Goal: Task Accomplishment & Management: Complete application form

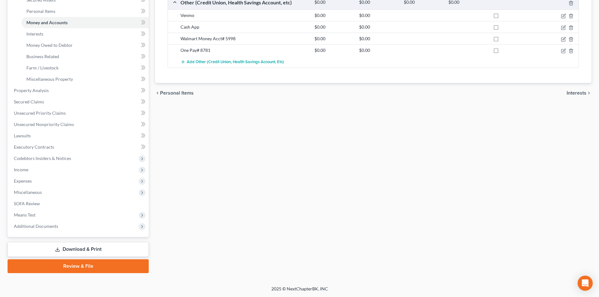
click at [102, 264] on link "Review & File" at bounding box center [78, 266] width 141 height 14
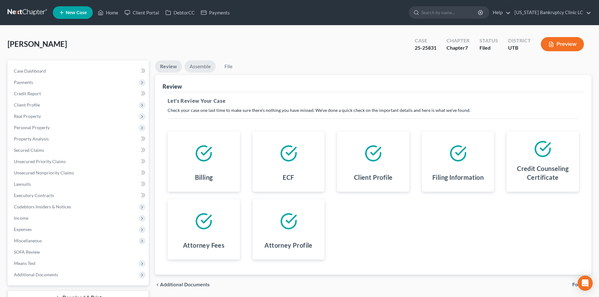
click at [206, 61] on link "Assemble" at bounding box center [200, 66] width 31 height 12
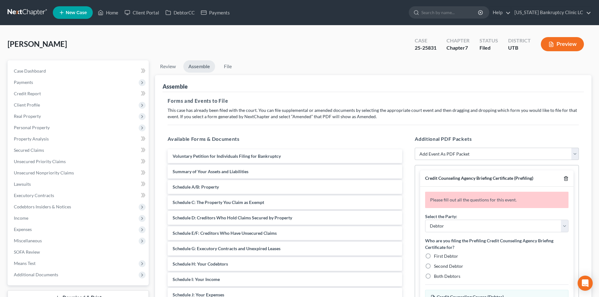
click at [564, 176] on icon "button" at bounding box center [565, 178] width 5 height 5
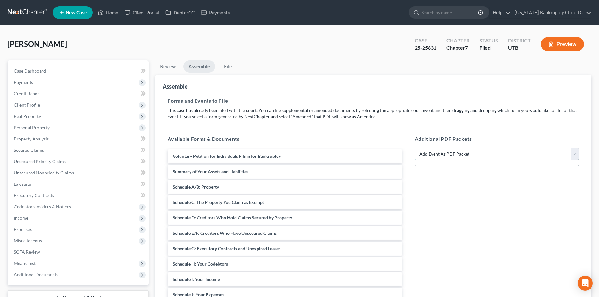
click at [466, 152] on select "Add Event As PDF Packet Affidavit/Declaration Amended Document Amended Schedule…" at bounding box center [497, 154] width 164 height 13
select select "11"
click at [415, 148] on select "Add Event As PDF Packet Affidavit/Declaration Amended Document Amended Schedule…" at bounding box center [497, 154] width 164 height 13
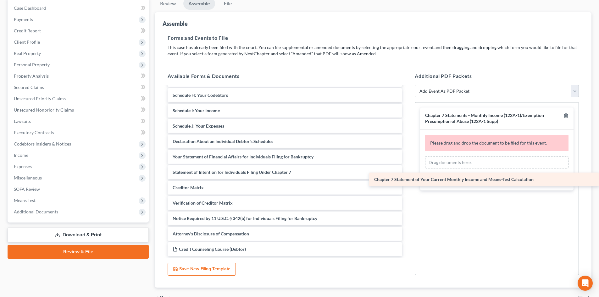
scroll to position [106, 0]
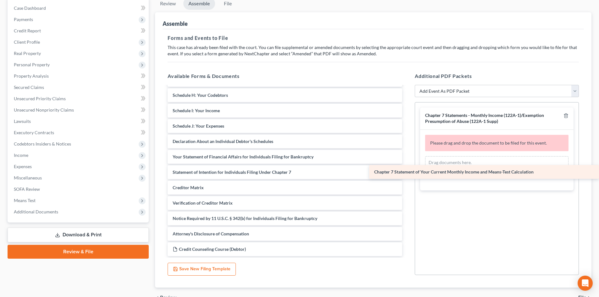
drag, startPoint x: 228, startPoint y: 172, endPoint x: 466, endPoint y: 165, distance: 238.1
click at [407, 165] on div "Chapter 7 Statement of Your Current Monthly Income and Means-Test Calculation V…" at bounding box center [285, 119] width 245 height 276
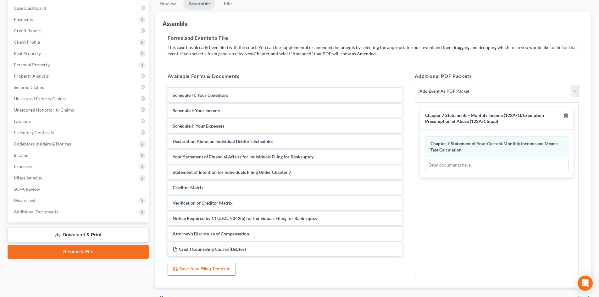
click at [456, 82] on div "Additional PDF Packets Add Event As PDF Packet Affidavit/Declaration Amended Do…" at bounding box center [496, 173] width 177 height 213
click at [455, 87] on select "Add Event As PDF Packet Affidavit/Declaration Amended Document Amended Schedule…" at bounding box center [497, 91] width 164 height 13
select select "19"
click at [415, 85] on select "Add Event As PDF Packet Affidavit/Declaration Amended Document Amended Schedule…" at bounding box center [497, 91] width 164 height 13
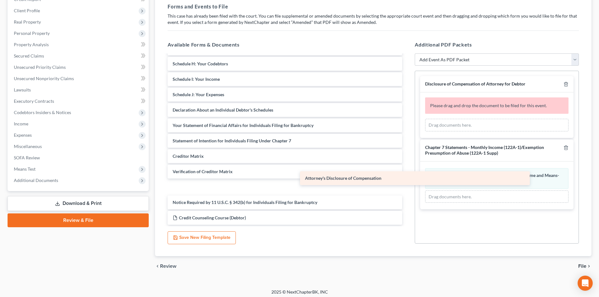
scroll to position [91, 0]
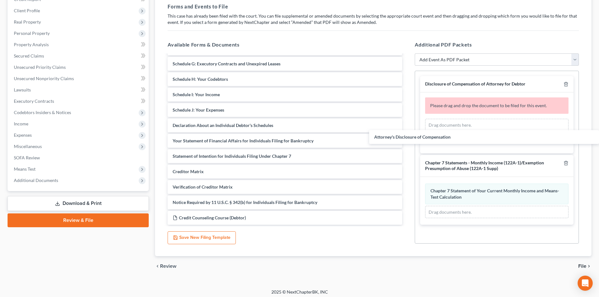
drag, startPoint x: 240, startPoint y: 202, endPoint x: 492, endPoint y: 108, distance: 268.7
click at [407, 124] on div "Attorney's Disclosure of Compensation Voluntary Petition for Individuals Filing…" at bounding box center [285, 94] width 245 height 260
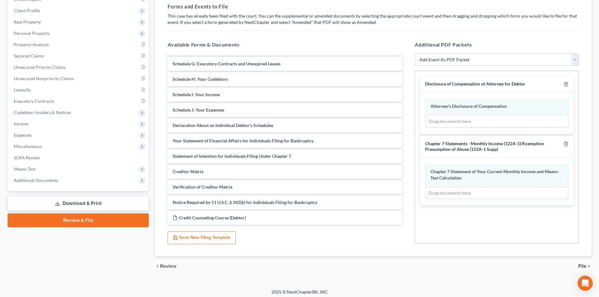
click at [467, 57] on select "Add Event As PDF Packet Affidavit/Declaration Amended Document Amended Schedule…" at bounding box center [497, 59] width 164 height 13
select select "47"
click at [415, 53] on select "Add Event As PDF Packet Affidavit/Declaration Amended Document Amended Schedule…" at bounding box center [497, 59] width 164 height 13
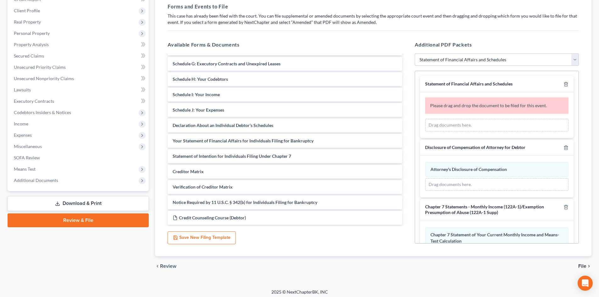
select select
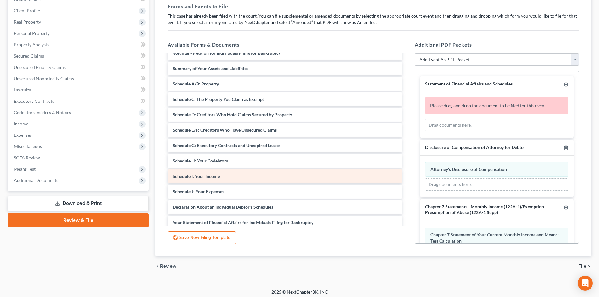
scroll to position [0, 0]
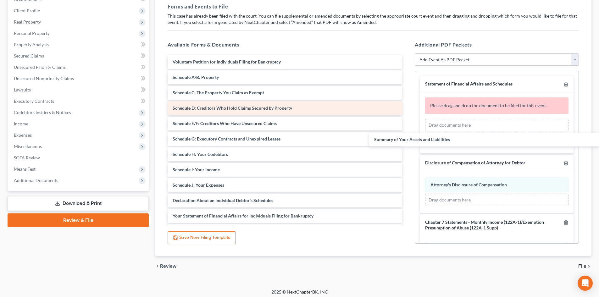
drag, startPoint x: 205, startPoint y: 75, endPoint x: 383, endPoint y: 110, distance: 181.9
click at [407, 131] on div "Summary of Your Assets and Liabilities Voluntary Petition for Individuals Filin…" at bounding box center [285, 177] width 245 height 245
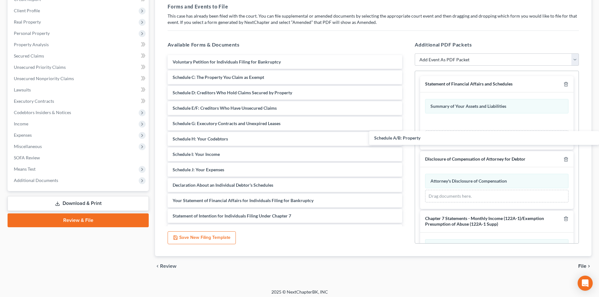
drag, startPoint x: 225, startPoint y: 71, endPoint x: 475, endPoint y: 121, distance: 254.9
click at [407, 124] on div "Schedule A/B: Property Voluntary Petition for Individuals Filing for Bankruptcy…" at bounding box center [285, 169] width 245 height 229
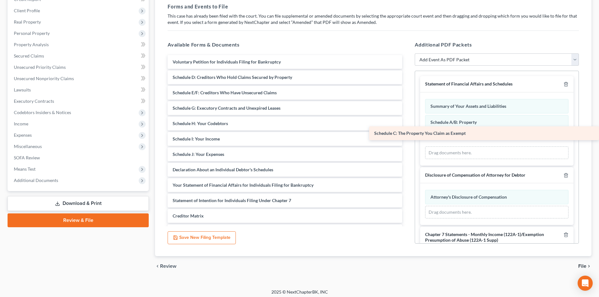
drag, startPoint x: 251, startPoint y: 78, endPoint x: 494, endPoint y: 134, distance: 250.3
click at [407, 134] on div "Schedule C: The Property You Claim as Exempt Voluntary Petition for Individuals…" at bounding box center [285, 162] width 245 height 214
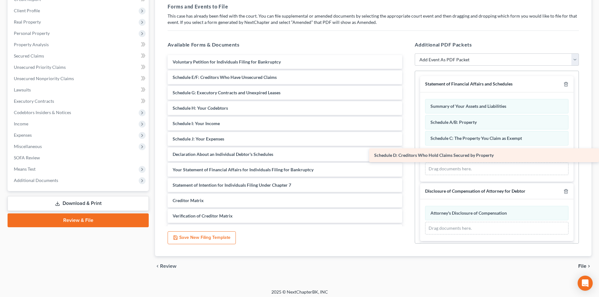
drag, startPoint x: 231, startPoint y: 76, endPoint x: 461, endPoint y: 152, distance: 242.2
click at [407, 152] on div "Schedule D: Creditors Who Hold Claims Secured by Property Voluntary Petition fo…" at bounding box center [285, 154] width 245 height 199
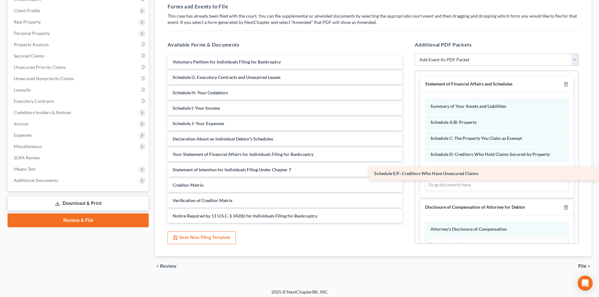
drag, startPoint x: 189, startPoint y: 78, endPoint x: 434, endPoint y: 174, distance: 263.7
click at [407, 174] on div "Schedule E/F: Creditors Who Have Unsecured Claims Voluntary Petition for Indivi…" at bounding box center [285, 146] width 245 height 183
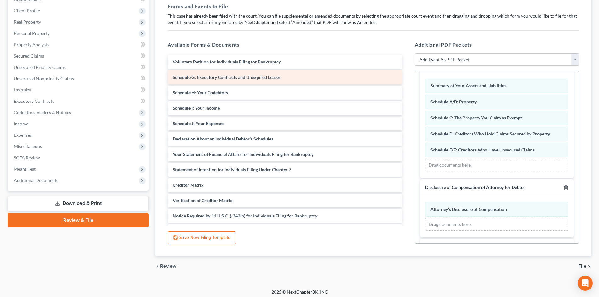
scroll to position [31, 0]
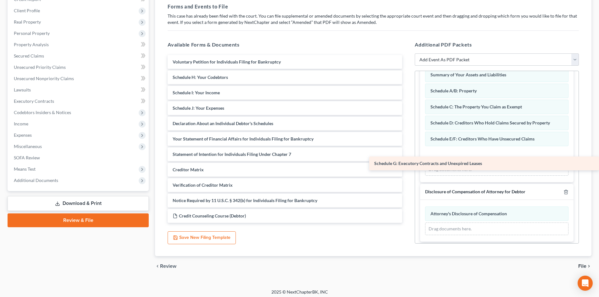
drag, startPoint x: 215, startPoint y: 75, endPoint x: 459, endPoint y: 161, distance: 258.7
click at [407, 161] on div "Schedule G: Executory Contracts and Unexpired Leases Voluntary Petition for Ind…" at bounding box center [285, 139] width 245 height 168
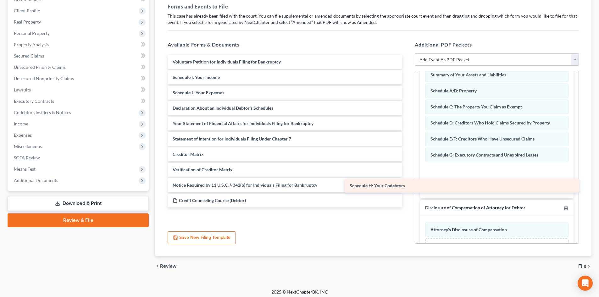
drag, startPoint x: 233, startPoint y: 77, endPoint x: 410, endPoint y: 185, distance: 207.6
click at [407, 185] on div "Schedule H: Your Codebtors Voluntary Petition for Individuals Filing for Bankru…" at bounding box center [285, 131] width 245 height 152
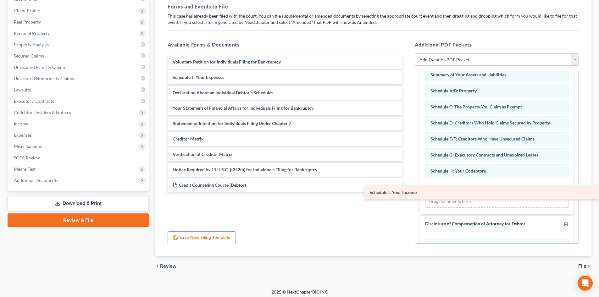
drag, startPoint x: 187, startPoint y: 80, endPoint x: 445, endPoint y: 192, distance: 280.7
click at [407, 192] on div "Schedule I: Your Income Voluntary Petition for Individuals Filing for Bankruptc…" at bounding box center [285, 123] width 245 height 137
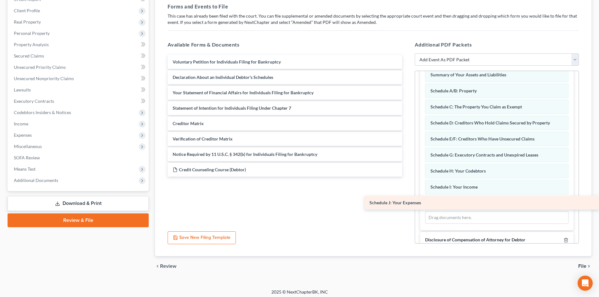
drag, startPoint x: 199, startPoint y: 73, endPoint x: 402, endPoint y: 199, distance: 238.7
click at [402, 177] on div "Schedule J: Your Expenses Voluntary Petition for Individuals Filing for Bankrup…" at bounding box center [285, 116] width 245 height 122
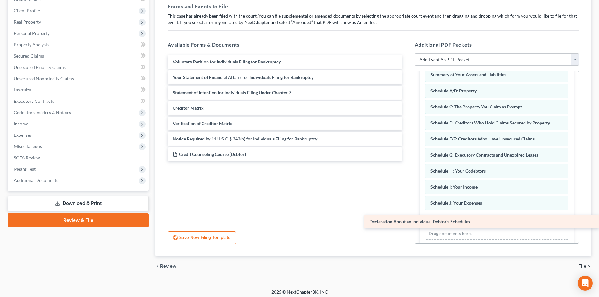
drag, startPoint x: 185, startPoint y: 75, endPoint x: 403, endPoint y: 219, distance: 260.4
click at [403, 161] on div "Declaration About an Individual Debtor's Schedules Voluntary Petition for Indiv…" at bounding box center [285, 108] width 245 height 106
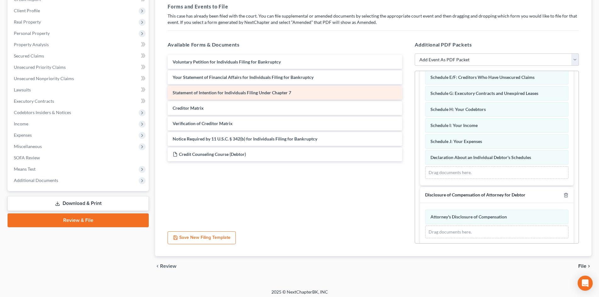
scroll to position [94, 0]
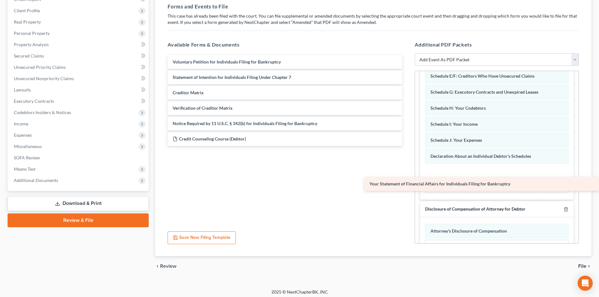
drag, startPoint x: 185, startPoint y: 72, endPoint x: 435, endPoint y: 178, distance: 271.4
click at [407, 146] on div "Your Statement of Financial Affairs for Individuals Filing for Bankruptcy Volun…" at bounding box center [285, 100] width 245 height 91
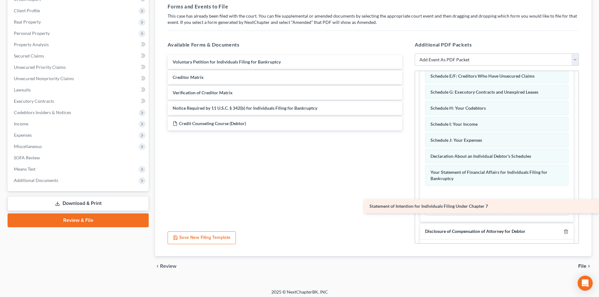
drag, startPoint x: 205, startPoint y: 78, endPoint x: 415, endPoint y: 207, distance: 246.1
click at [407, 130] on div "Statement of Intention for Individuals Filing Under Chapter 7 Voluntary Petitio…" at bounding box center [285, 92] width 245 height 75
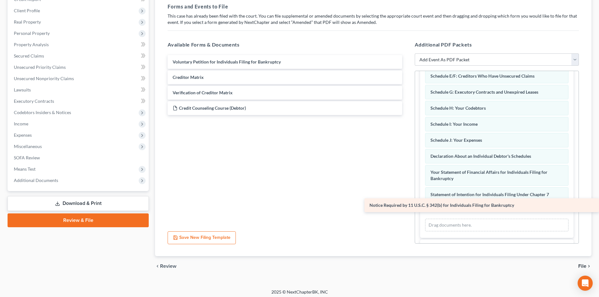
drag, startPoint x: 201, startPoint y: 107, endPoint x: 427, endPoint y: 208, distance: 247.4
click at [407, 115] on div "Notice Required by 11 U.S.C. § 342(b) for Individuals Filing for Bankruptcy Vol…" at bounding box center [285, 85] width 245 height 60
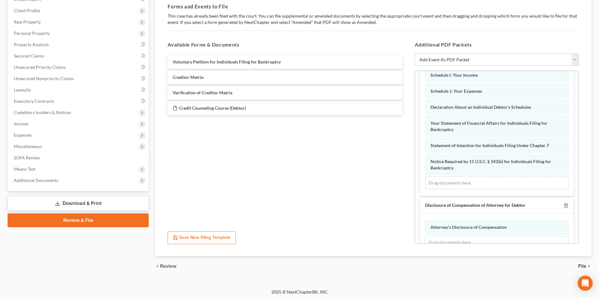
scroll to position [157, 0]
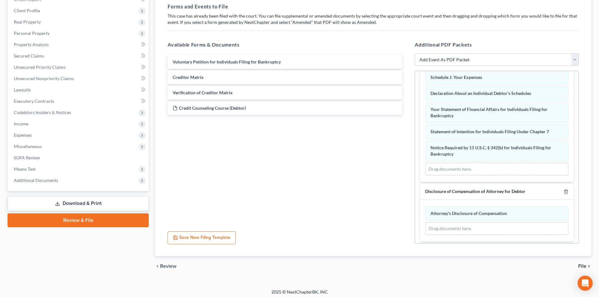
click at [583, 268] on span "File" at bounding box center [582, 266] width 8 height 5
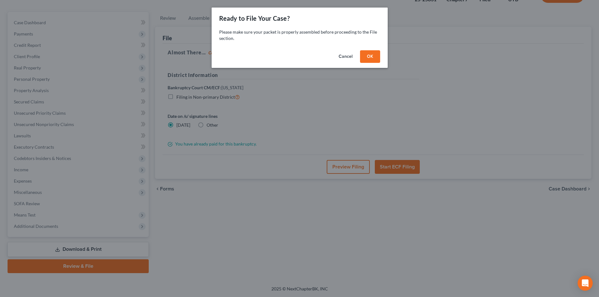
scroll to position [48, 0]
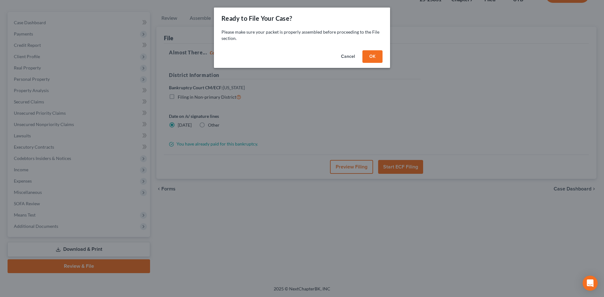
click at [374, 60] on button "OK" at bounding box center [372, 56] width 20 height 13
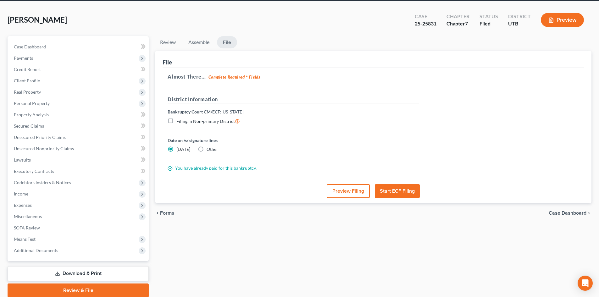
scroll to position [0, 0]
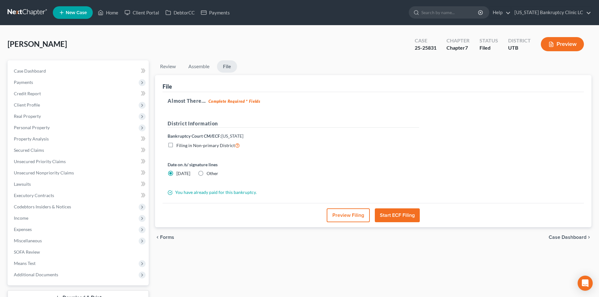
click at [407, 217] on button "Start ECF Filing" at bounding box center [397, 215] width 45 height 14
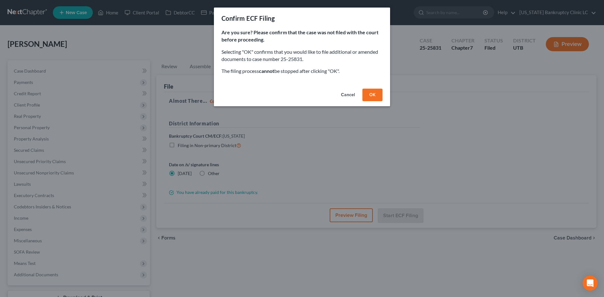
click at [369, 94] on button "OK" at bounding box center [372, 95] width 20 height 13
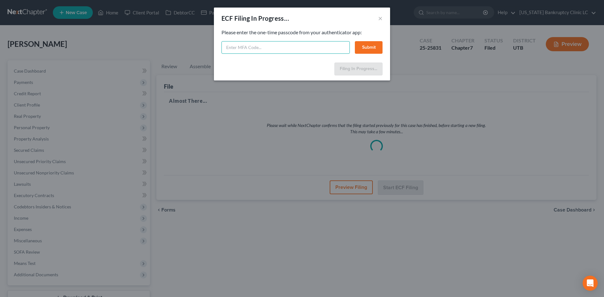
click at [333, 50] on input "text" at bounding box center [285, 47] width 128 height 13
type input "137452"
click at [375, 44] on button "Submit" at bounding box center [369, 47] width 28 height 13
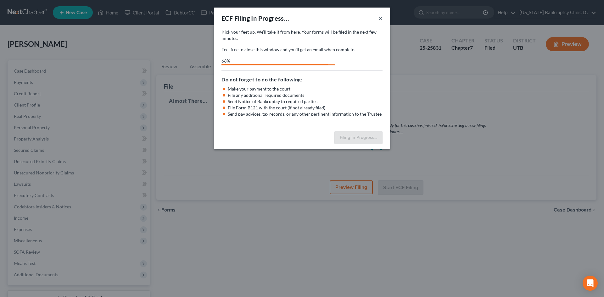
click at [381, 18] on button "×" at bounding box center [380, 18] width 4 height 8
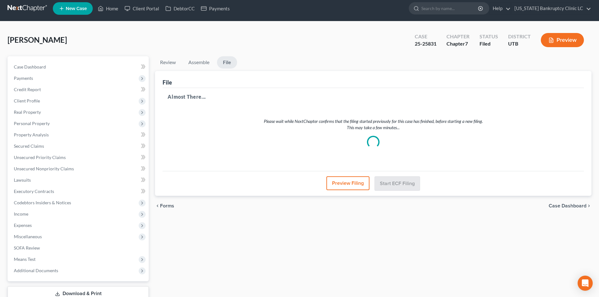
scroll to position [48, 0]
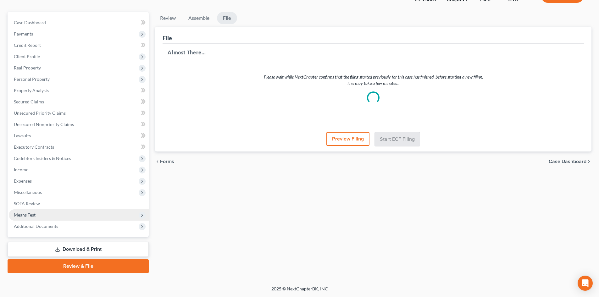
click at [42, 218] on span "Means Test" at bounding box center [79, 214] width 140 height 11
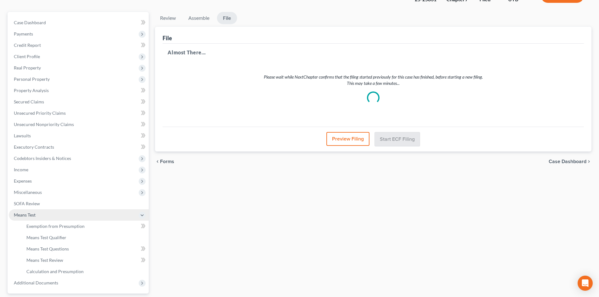
click at [42, 218] on span "Means Test" at bounding box center [79, 214] width 140 height 11
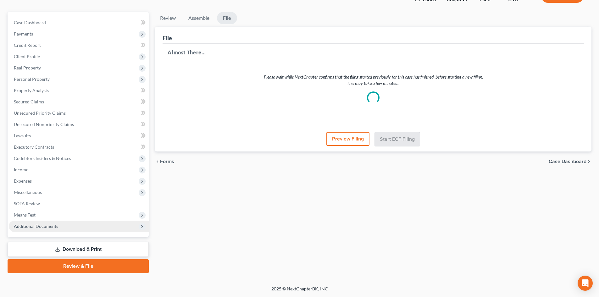
click at [47, 226] on span "Additional Documents" at bounding box center [36, 226] width 44 height 5
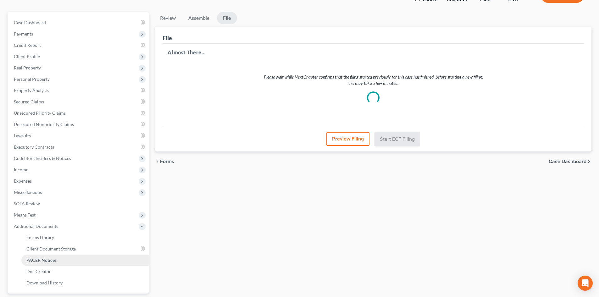
click at [77, 262] on link "PACER Notices" at bounding box center [84, 260] width 127 height 11
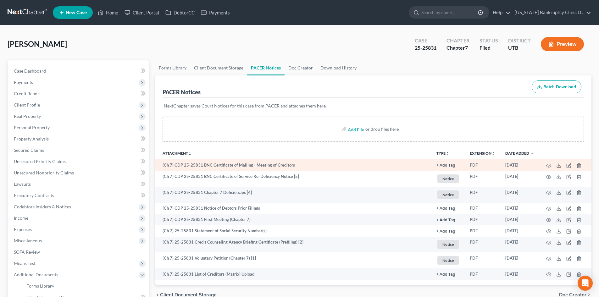
click at [552, 168] on td at bounding box center [564, 164] width 53 height 11
click at [549, 165] on icon "button" at bounding box center [548, 165] width 5 height 5
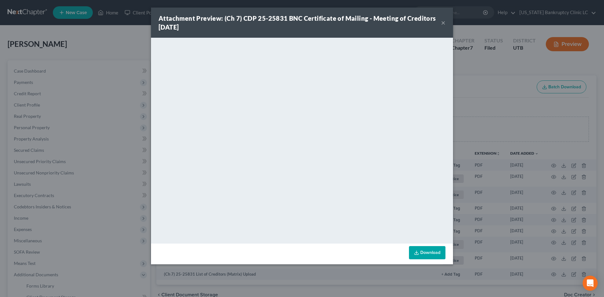
click at [445, 21] on button "×" at bounding box center [443, 23] width 4 height 8
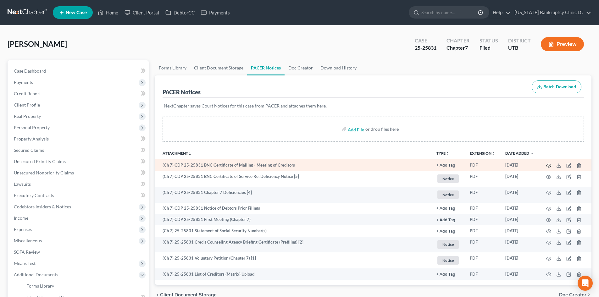
click at [549, 164] on icon "button" at bounding box center [548, 165] width 5 height 3
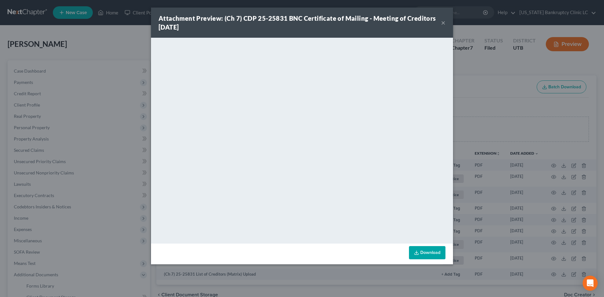
click at [440, 22] on div "Attachment Preview: (Ch 7) CDP 25-25831 BNC Certificate of Mailing - Meeting of…" at bounding box center [299, 23] width 282 height 18
click at [443, 21] on button "×" at bounding box center [443, 23] width 4 height 8
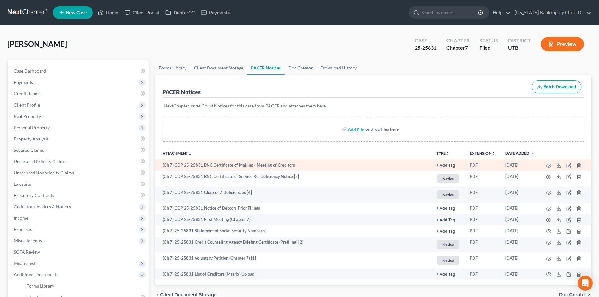
click at [549, 168] on td at bounding box center [564, 164] width 53 height 11
click at [549, 166] on circle "button" at bounding box center [548, 165] width 1 height 1
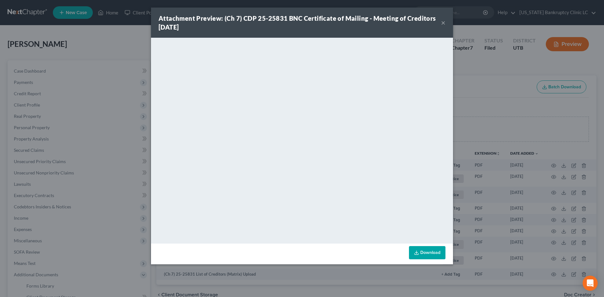
click at [445, 21] on button "×" at bounding box center [443, 23] width 4 height 8
